Goal: Navigation & Orientation: Find specific page/section

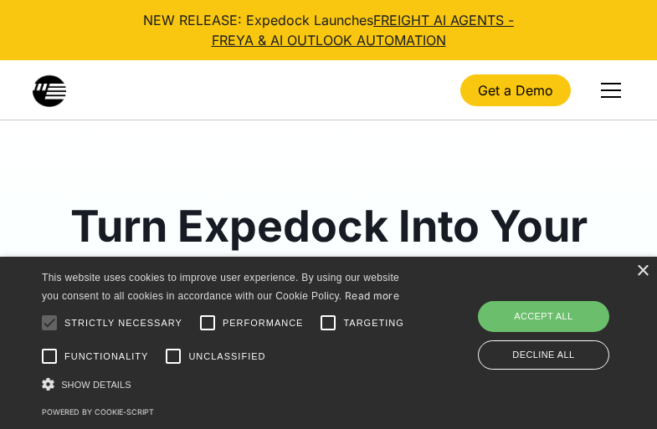
scroll to position [6531, 0]
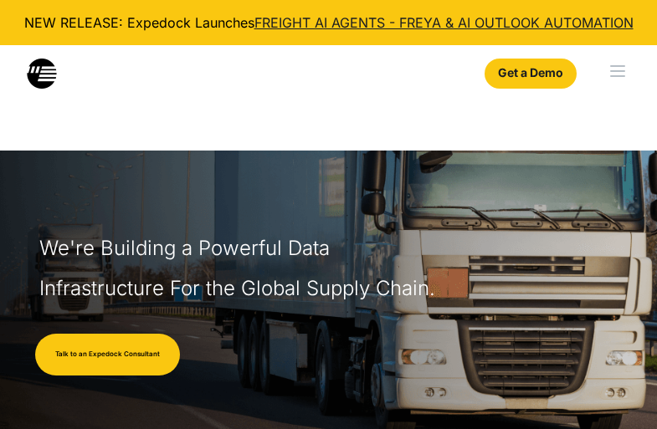
select select
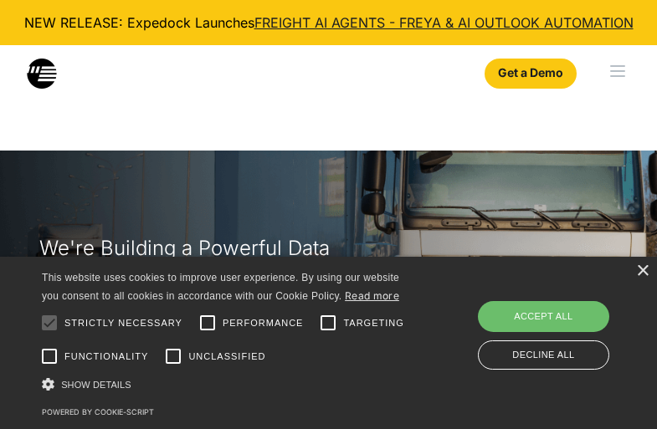
scroll to position [6836, 0]
